Goal: Information Seeking & Learning: Learn about a topic

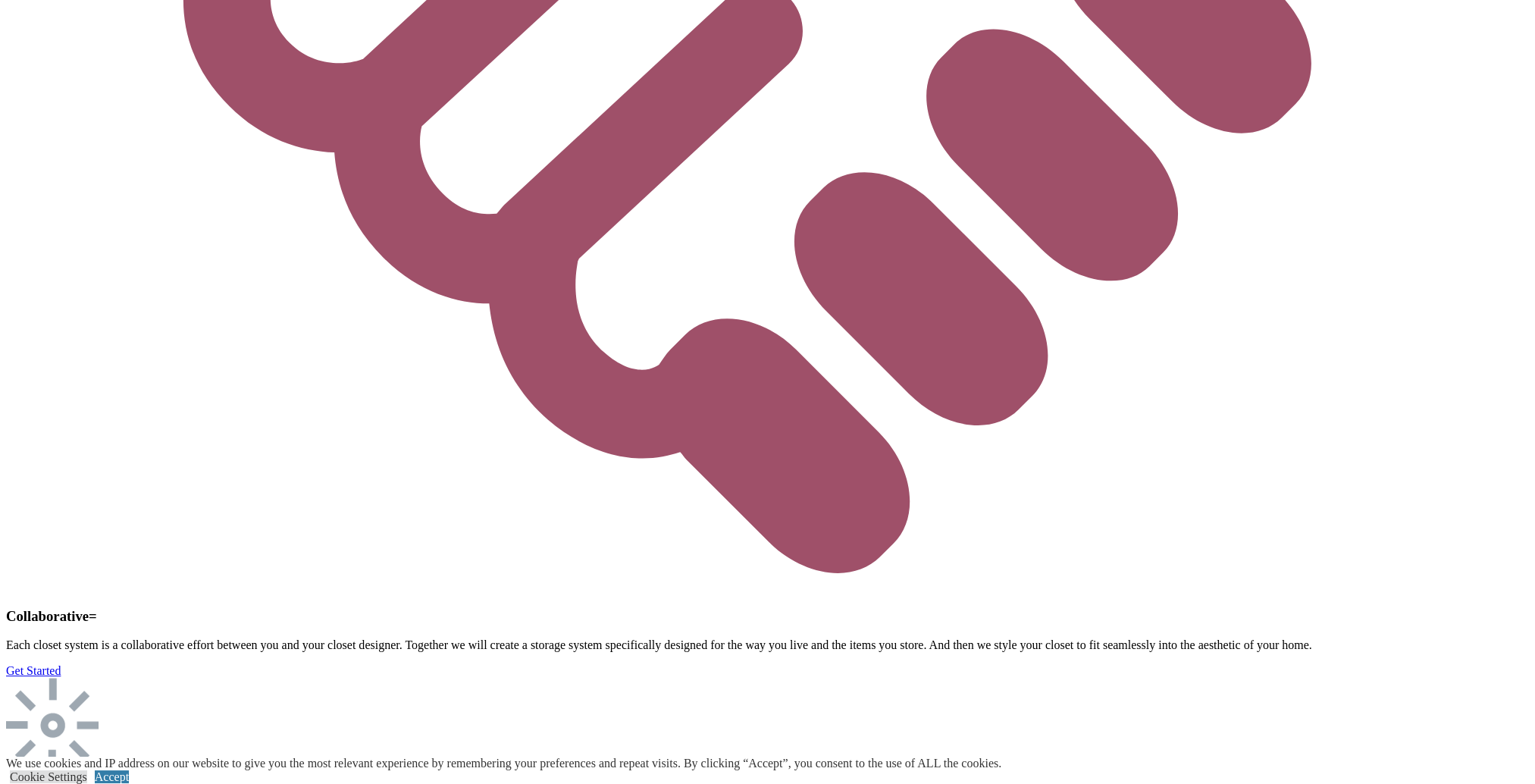
scroll to position [4698, 0]
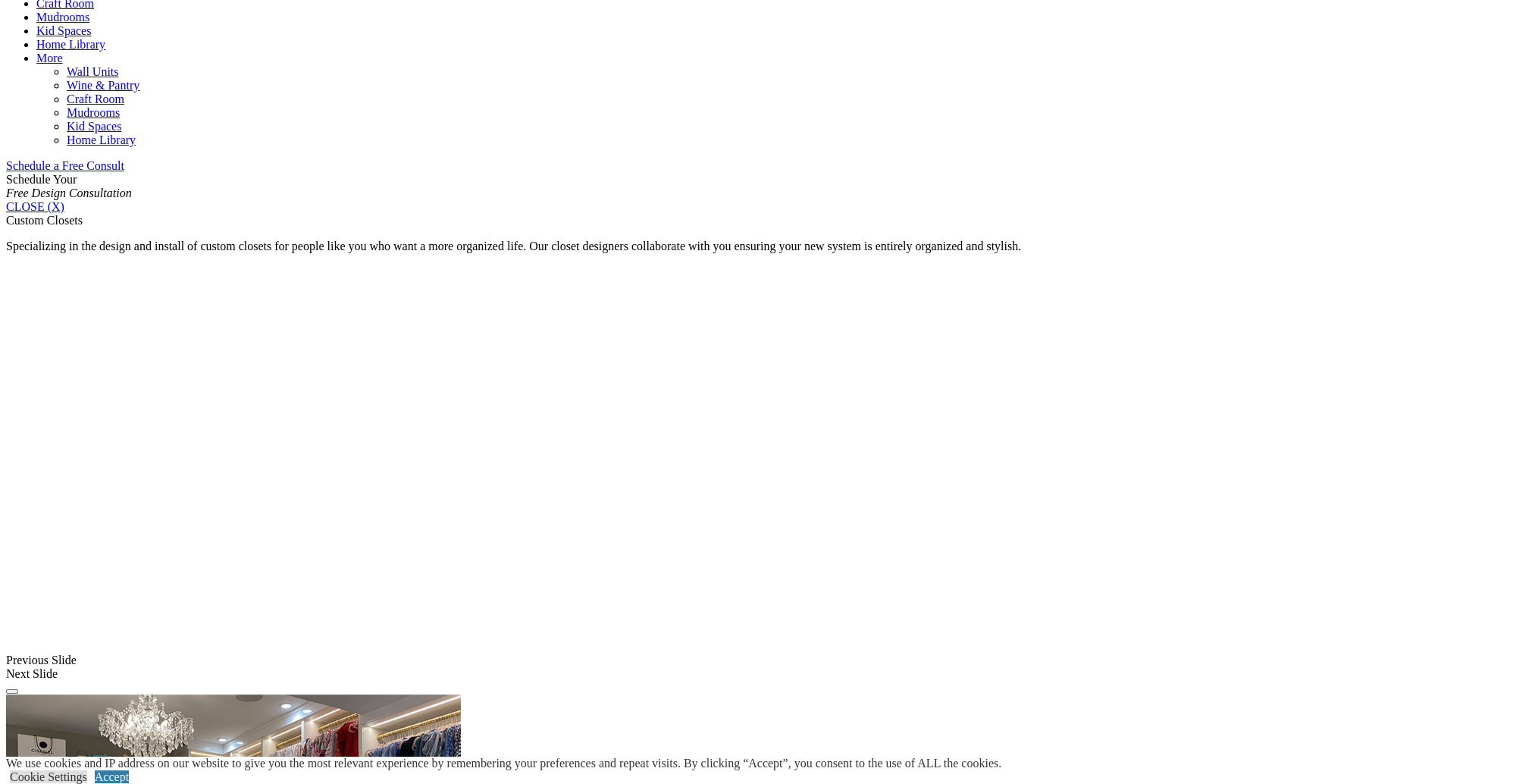
scroll to position [834, 0]
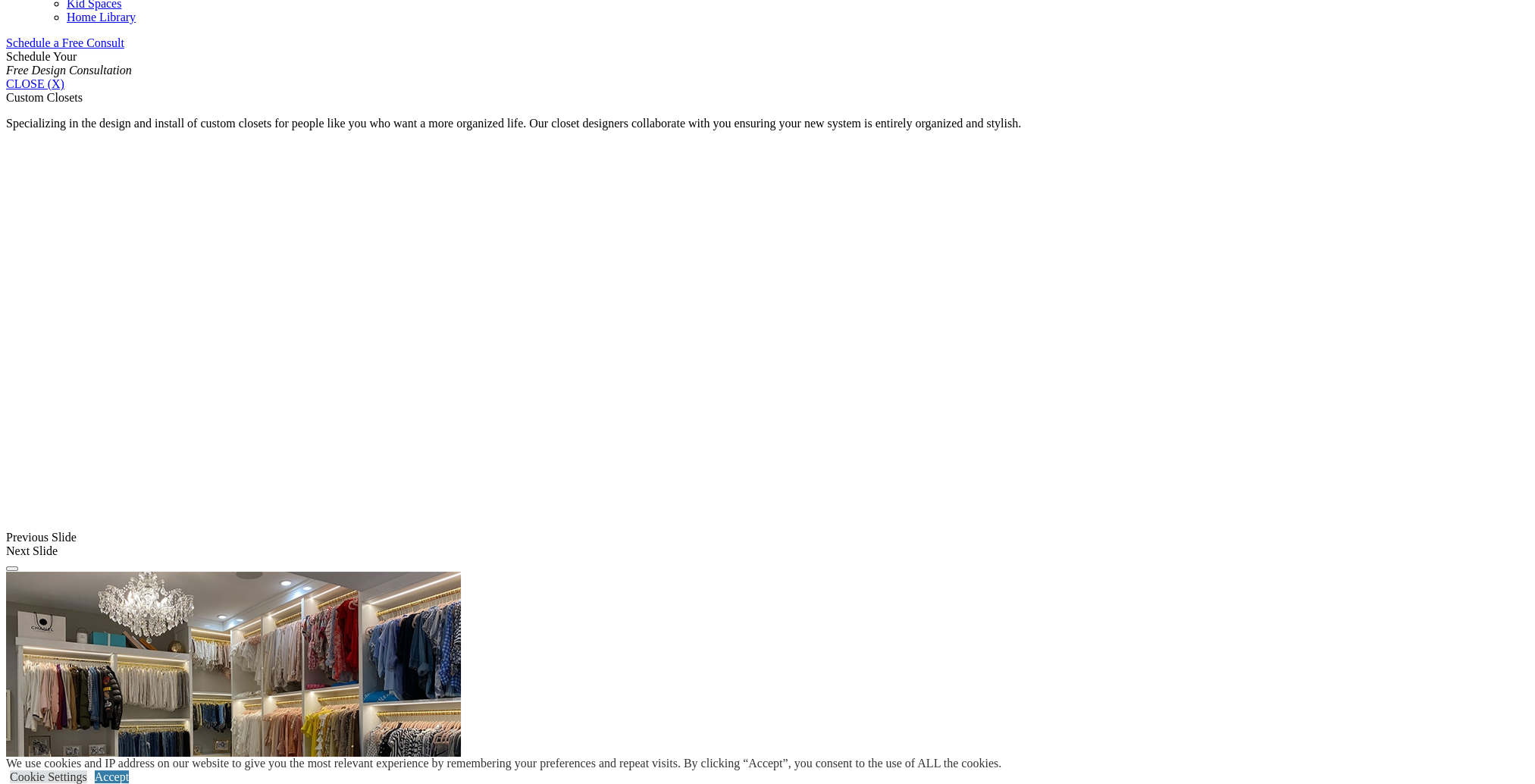
scroll to position [1061, 0]
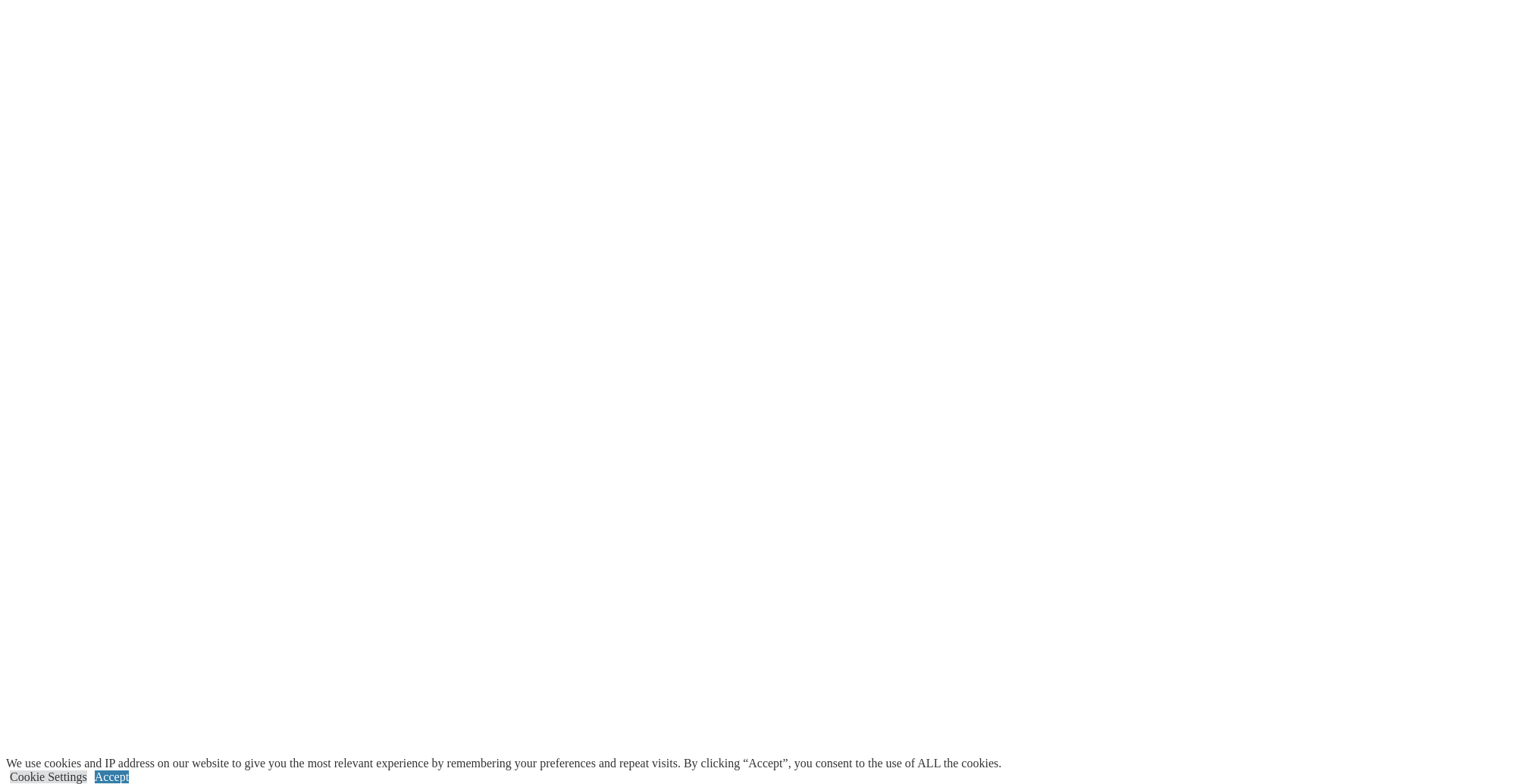
scroll to position [2032, 0]
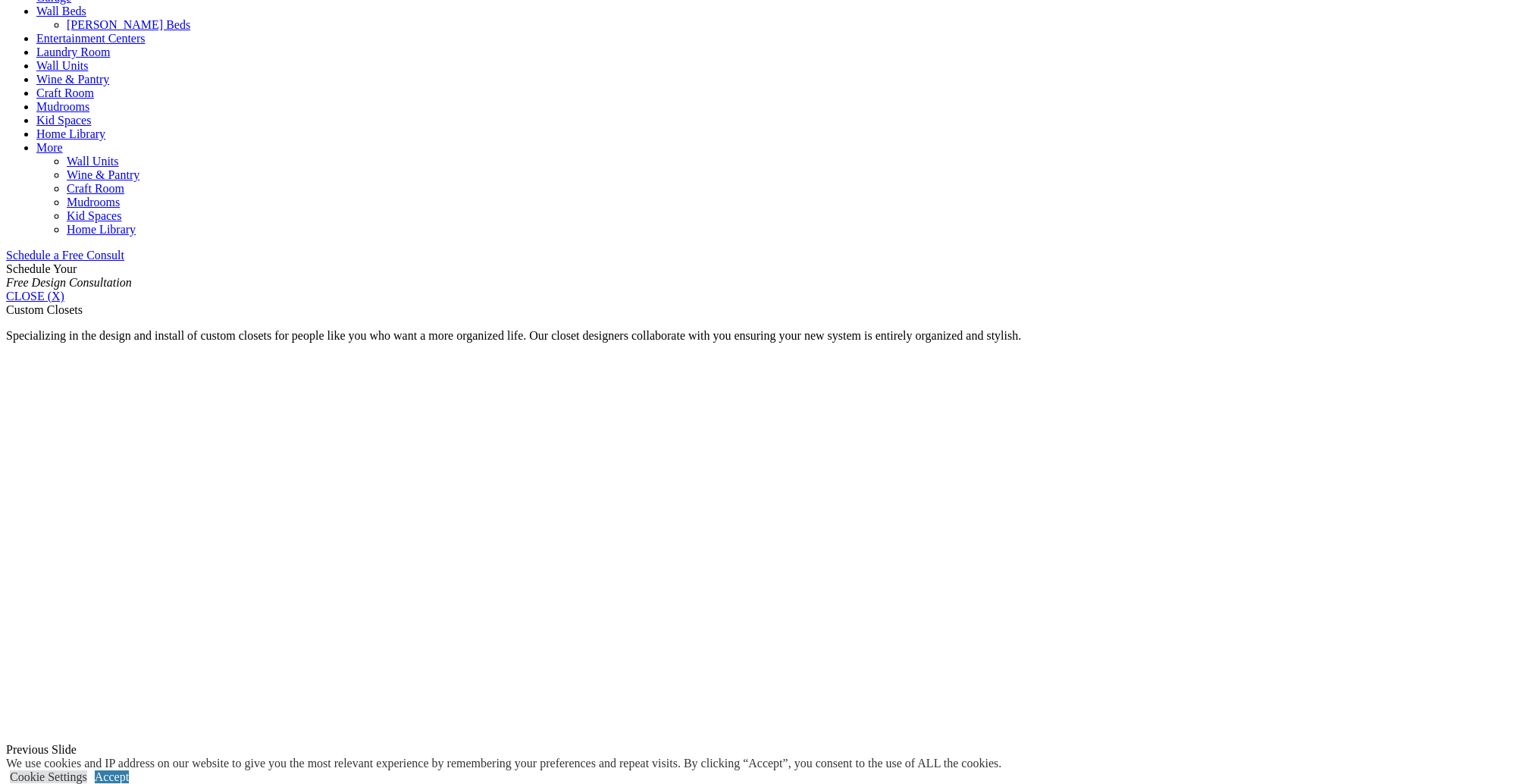
scroll to position [744, 0]
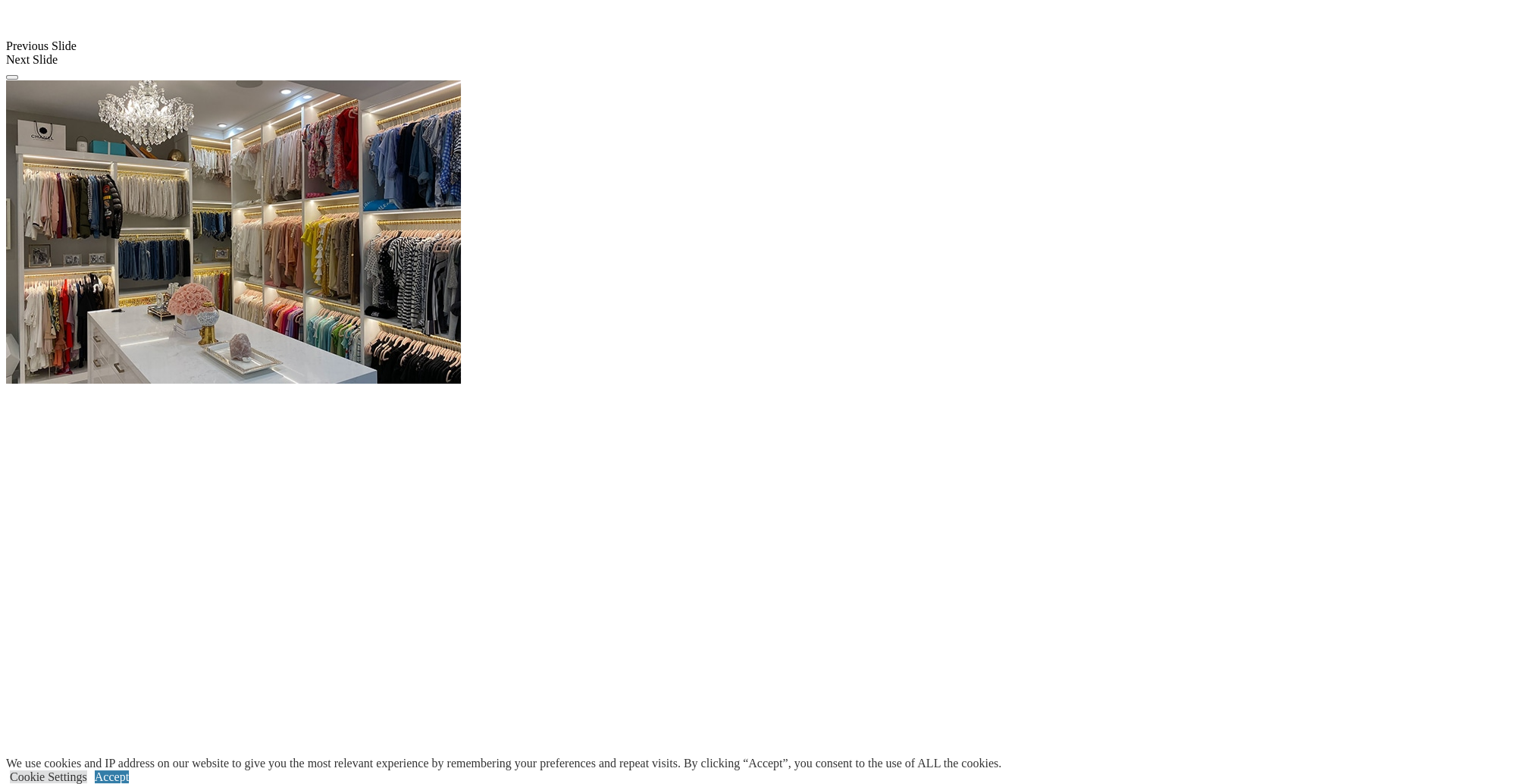
scroll to position [1653, 0]
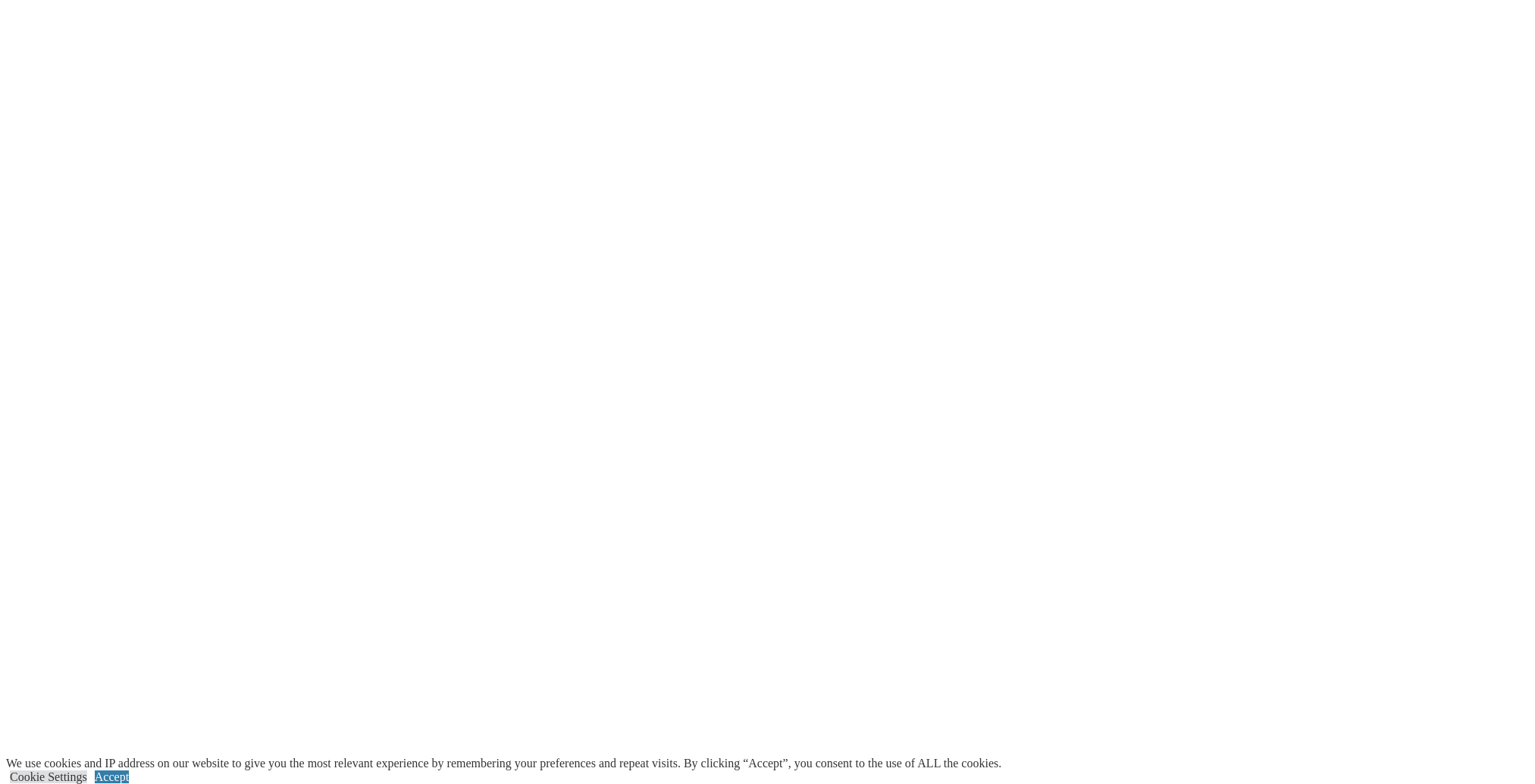
scroll to position [2032, 0]
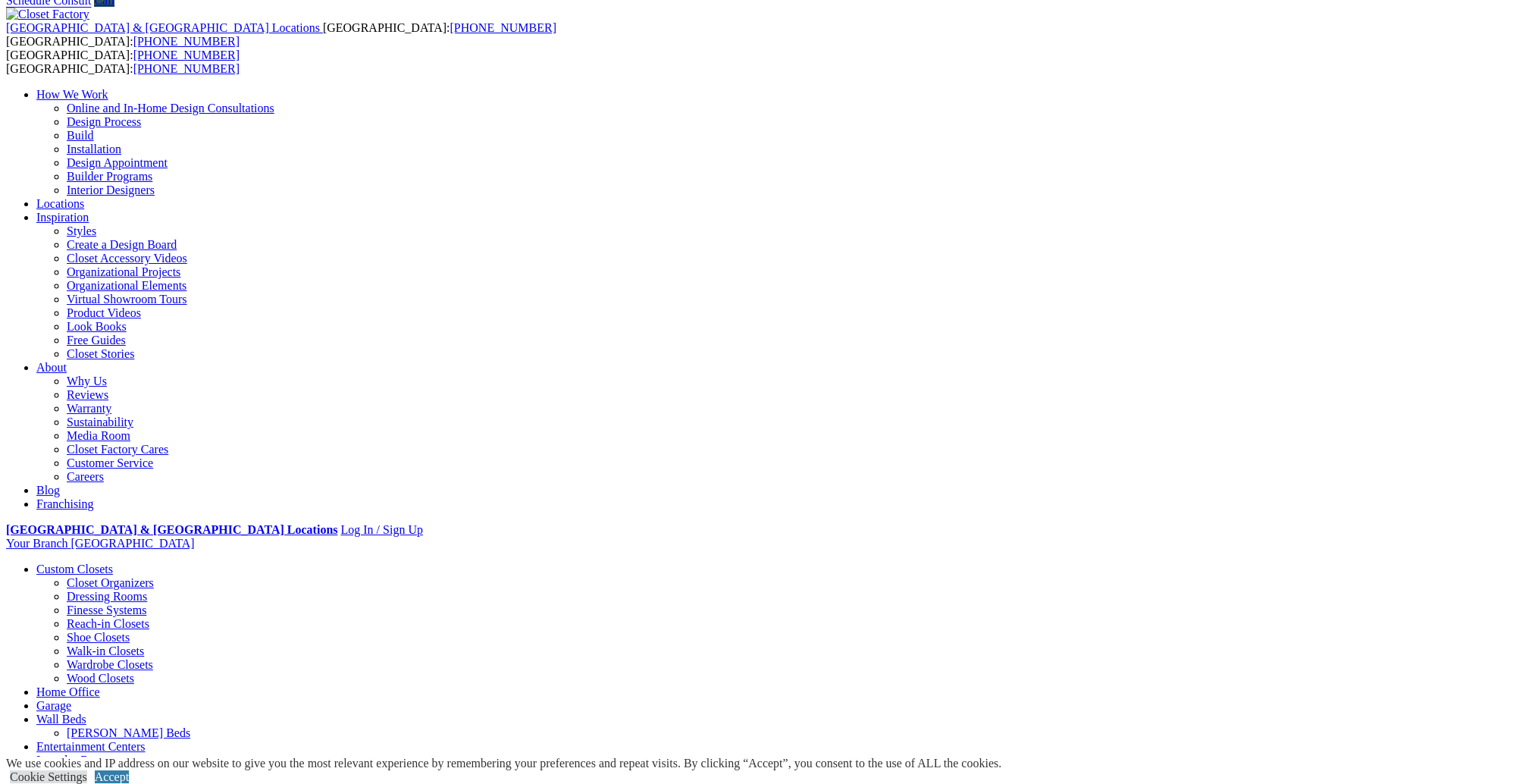
scroll to position [0, 0]
